Goal: Find specific page/section: Find specific page/section

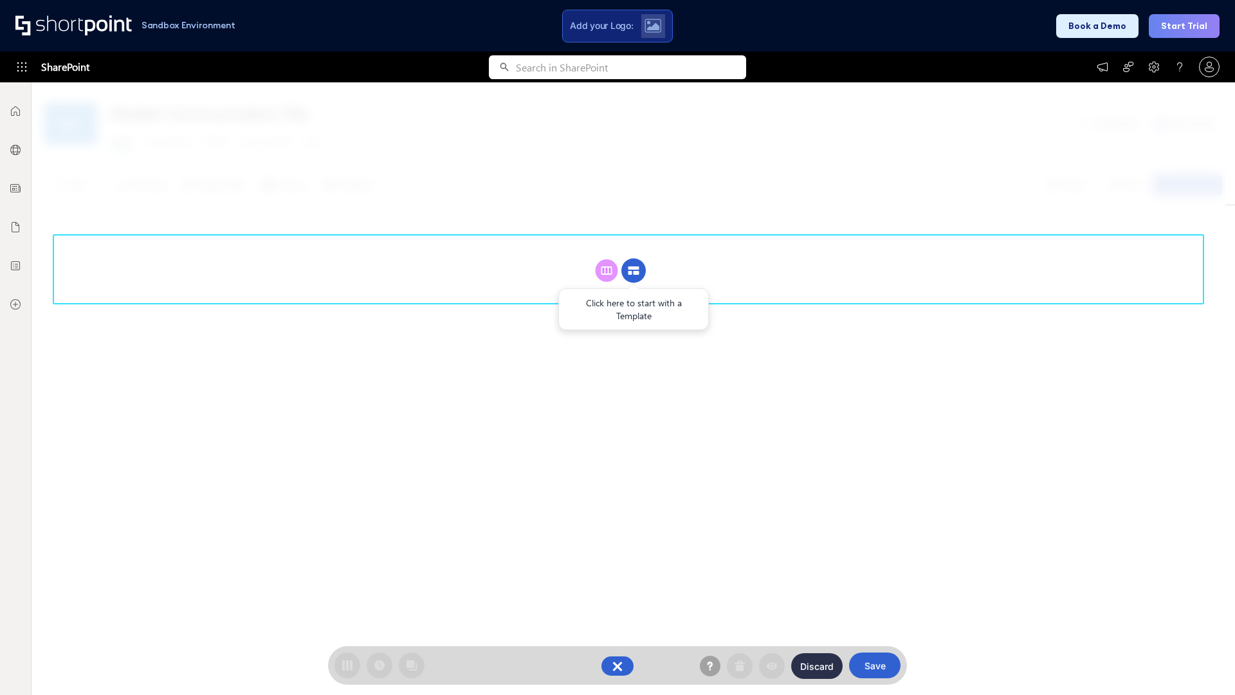
click at [633, 270] on circle at bounding box center [633, 271] width 24 height 24
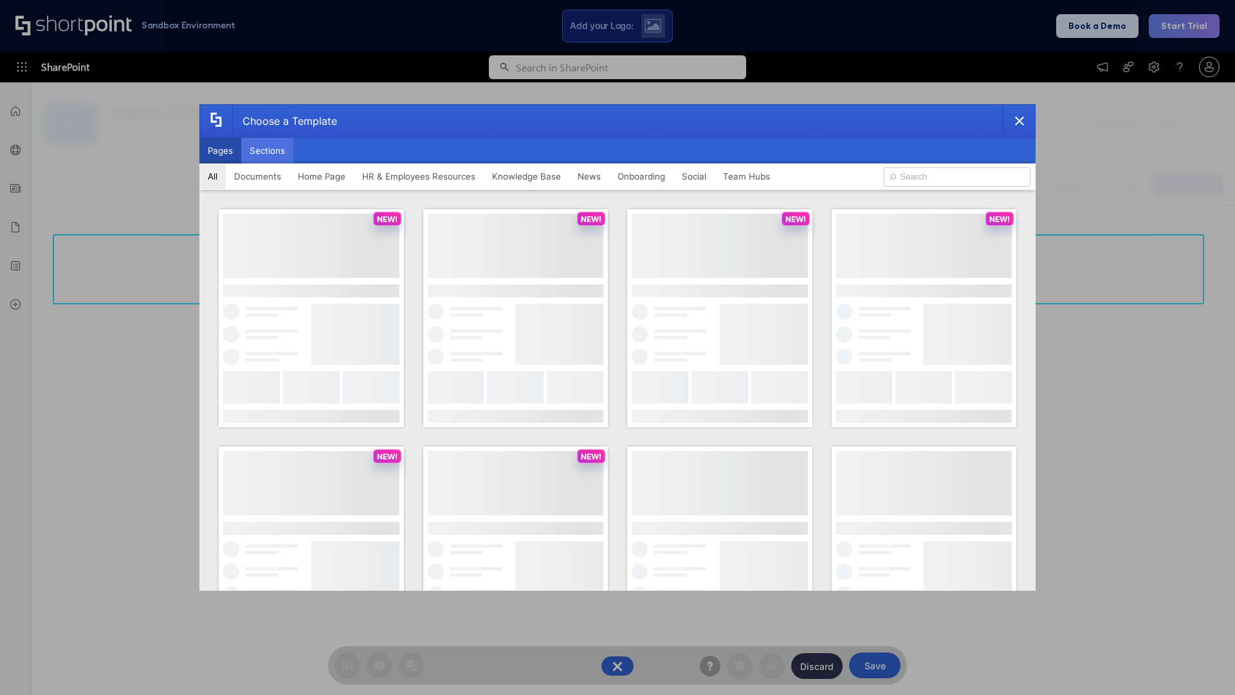
click at [267, 150] on button "Sections" at bounding box center [267, 151] width 52 height 26
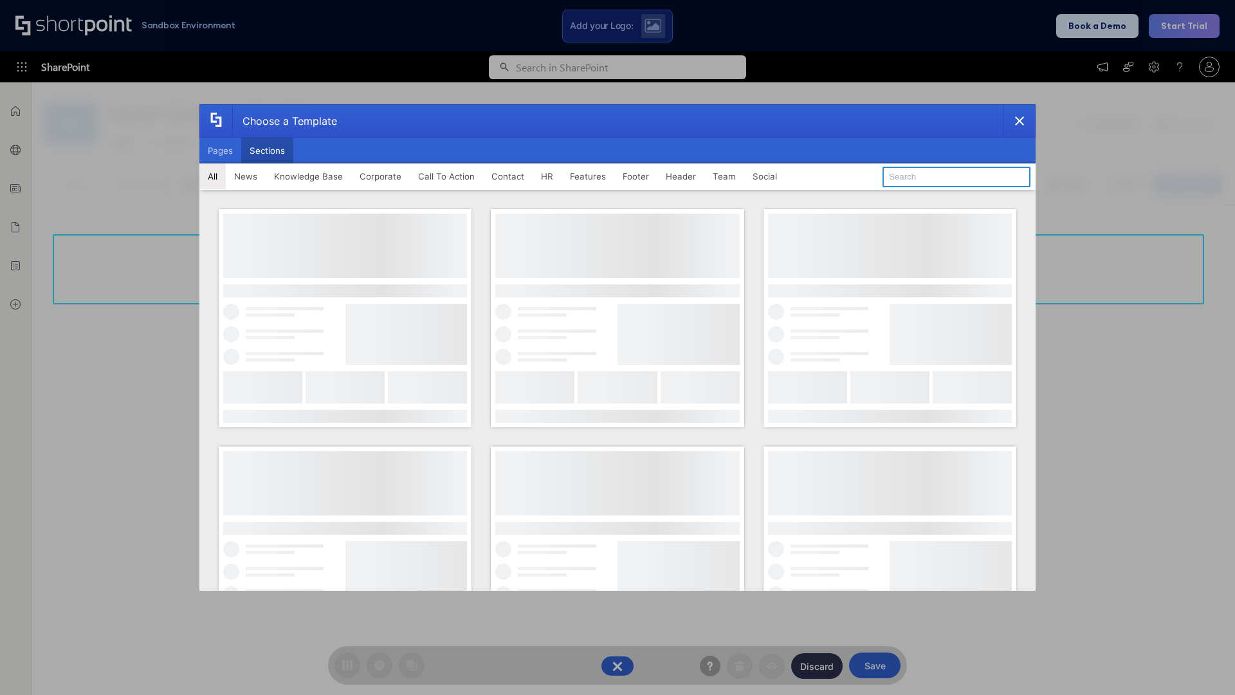
type input "HR"
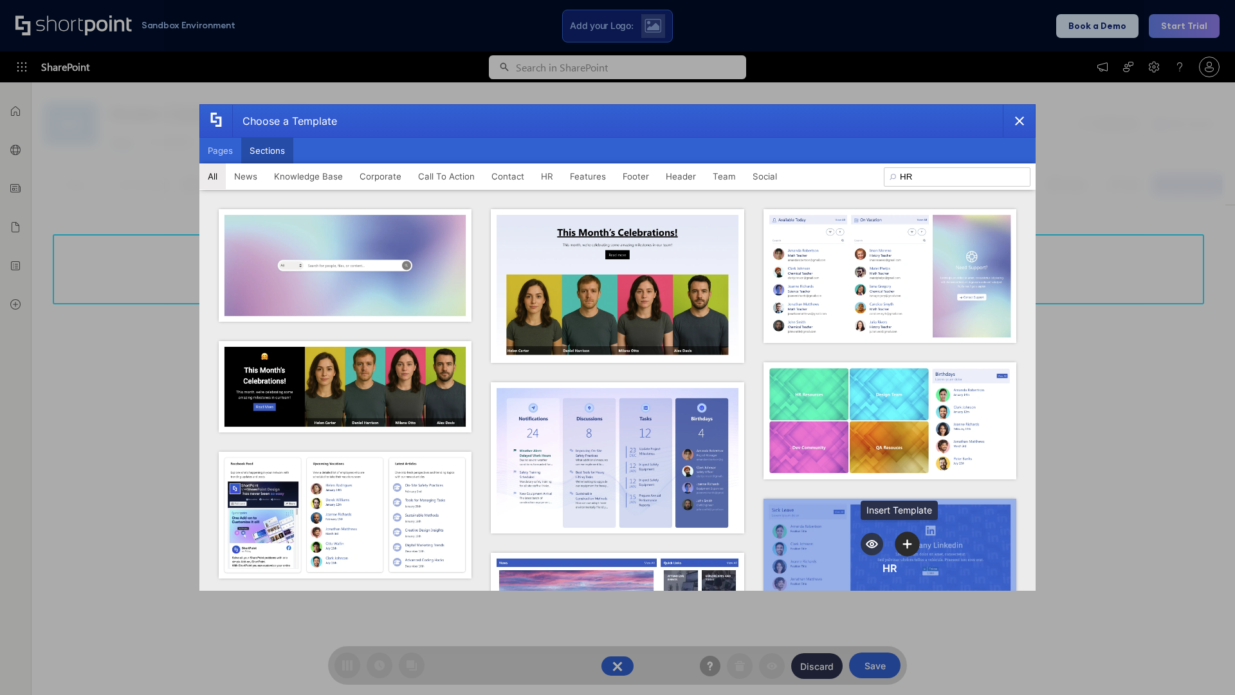
click at [903, 540] on icon "template selector" at bounding box center [907, 543] width 9 height 9
